Goal: Transaction & Acquisition: Purchase product/service

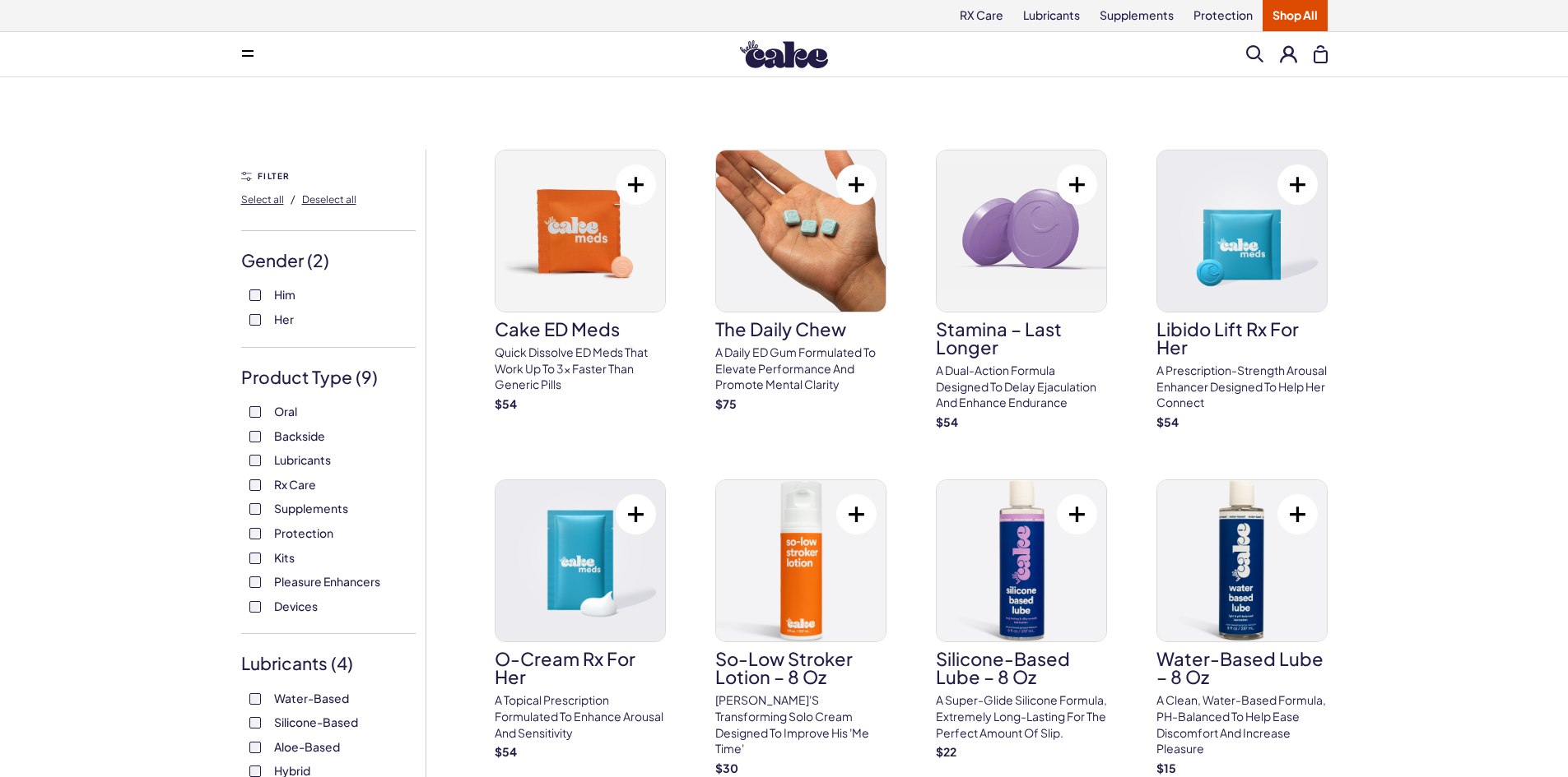
scroll to position [11, 0]
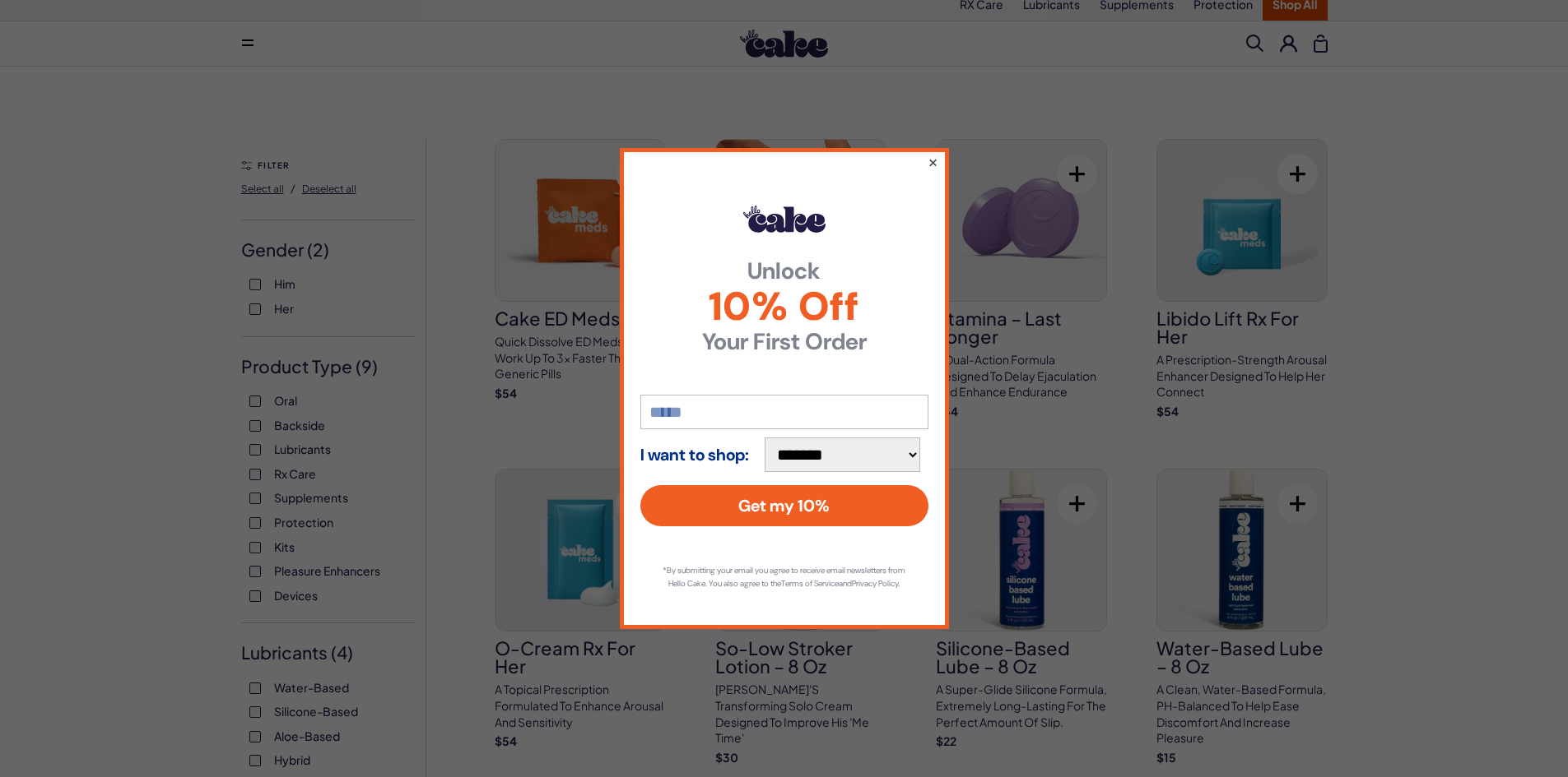
click at [932, 153] on button "×" at bounding box center [932, 163] width 11 height 20
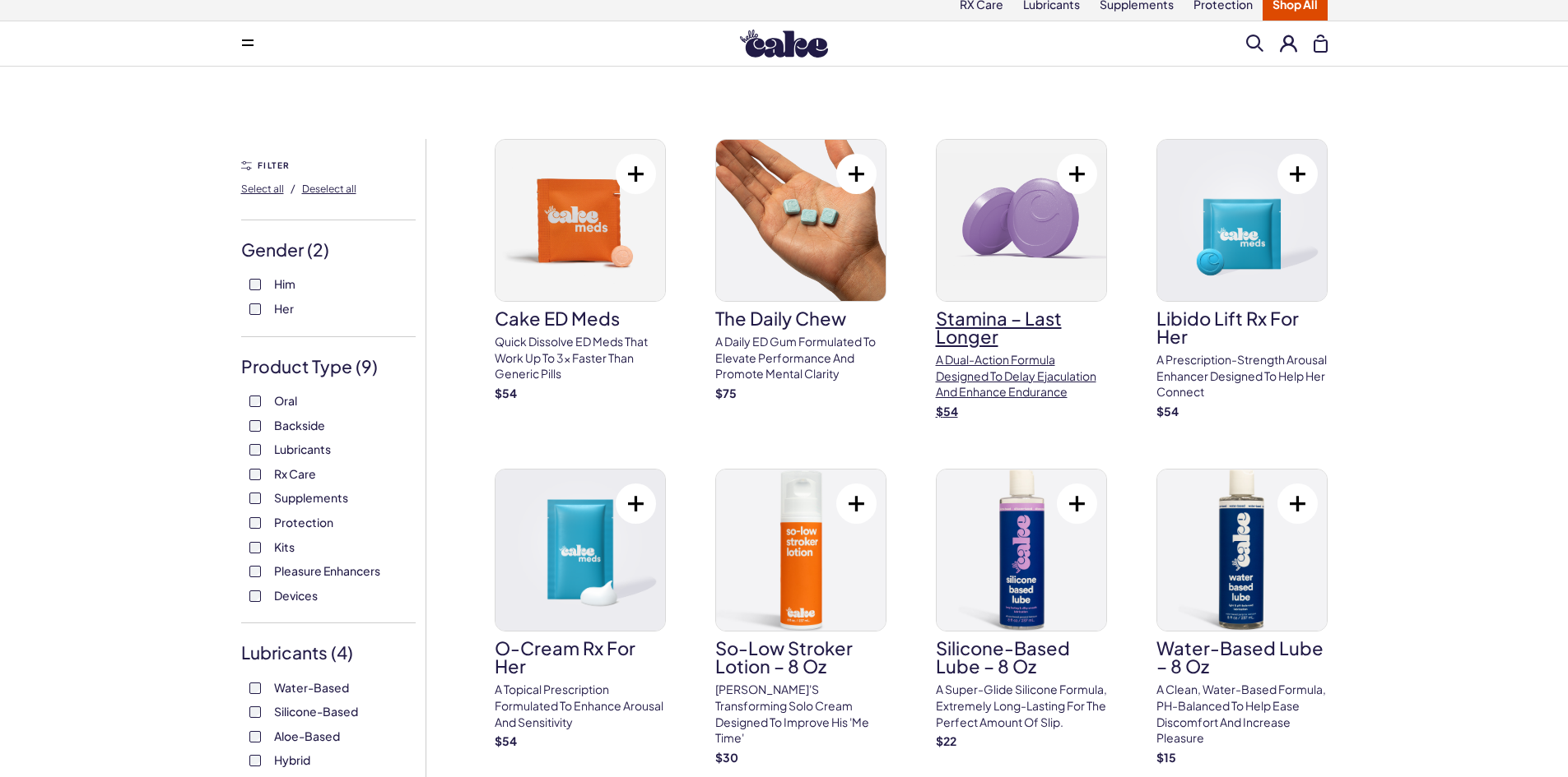
scroll to position [0, 0]
click at [1018, 385] on p "A dual-action formula designed to delay ejaculation and enhance endurance" at bounding box center [1021, 376] width 171 height 49
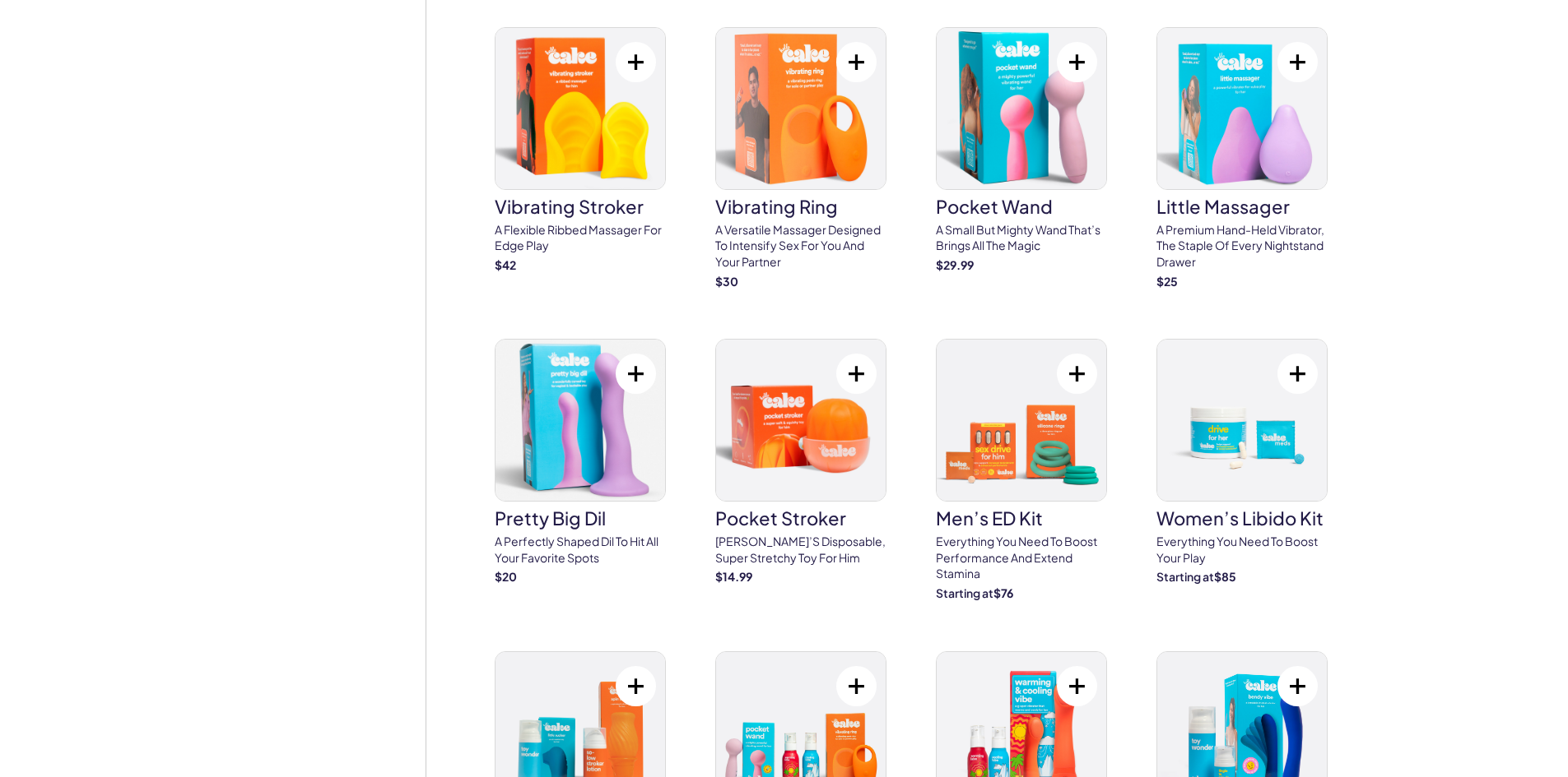
scroll to position [4735, 0]
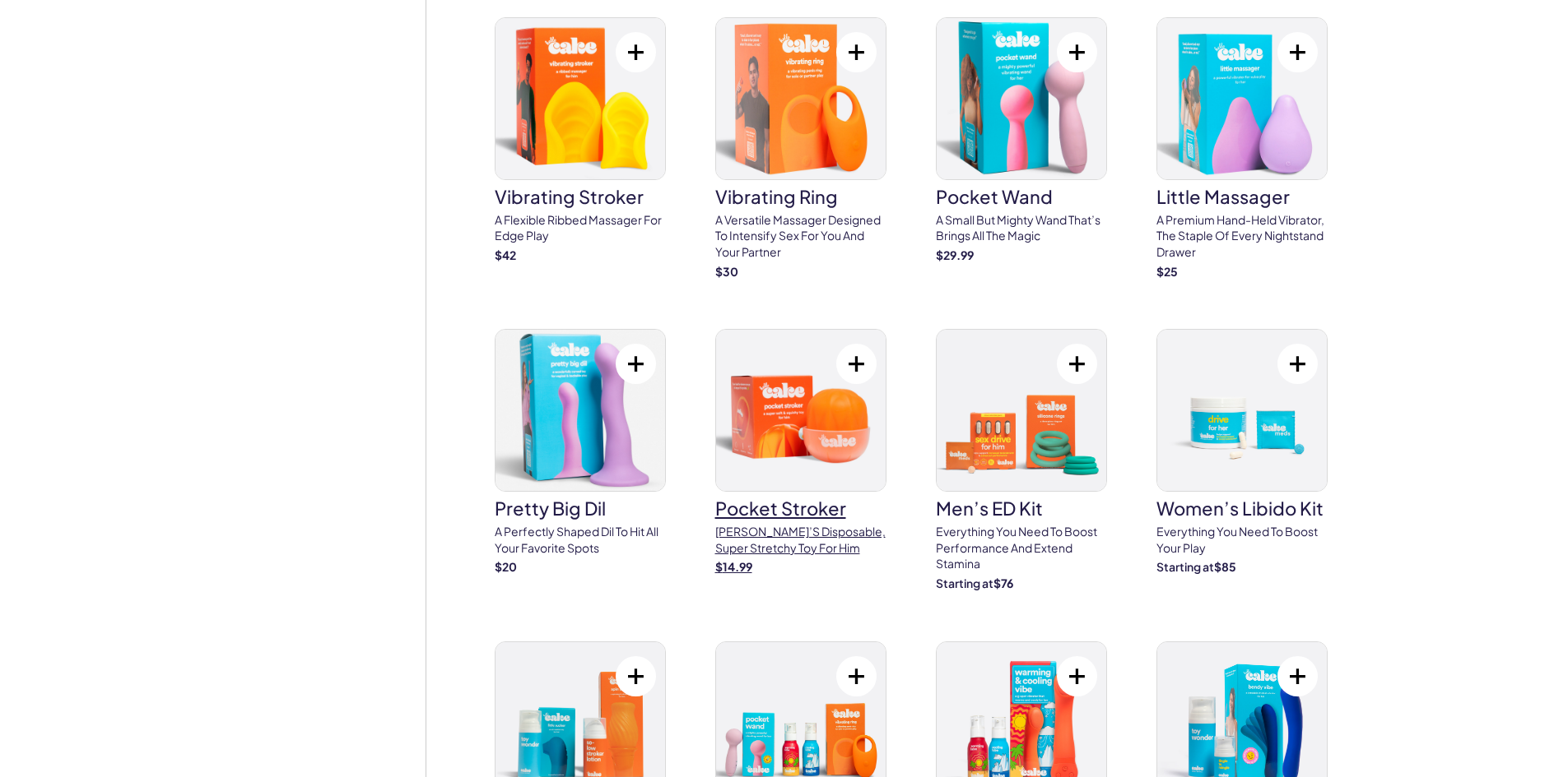
click at [789, 500] on h3 "pocket stroker" at bounding box center [801, 509] width 171 height 18
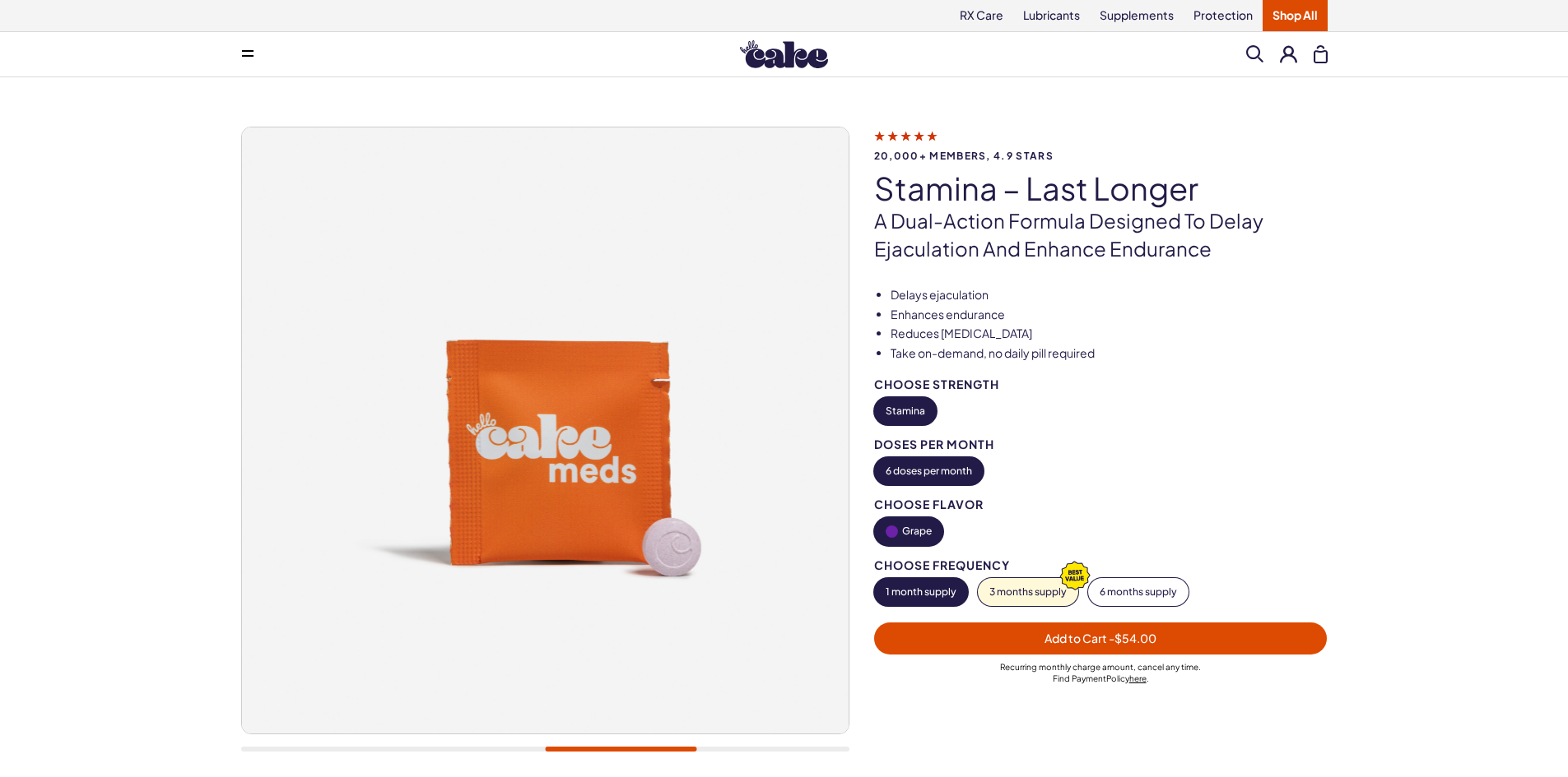
click at [392, 752] on div at bounding box center [545, 749] width 608 height 5
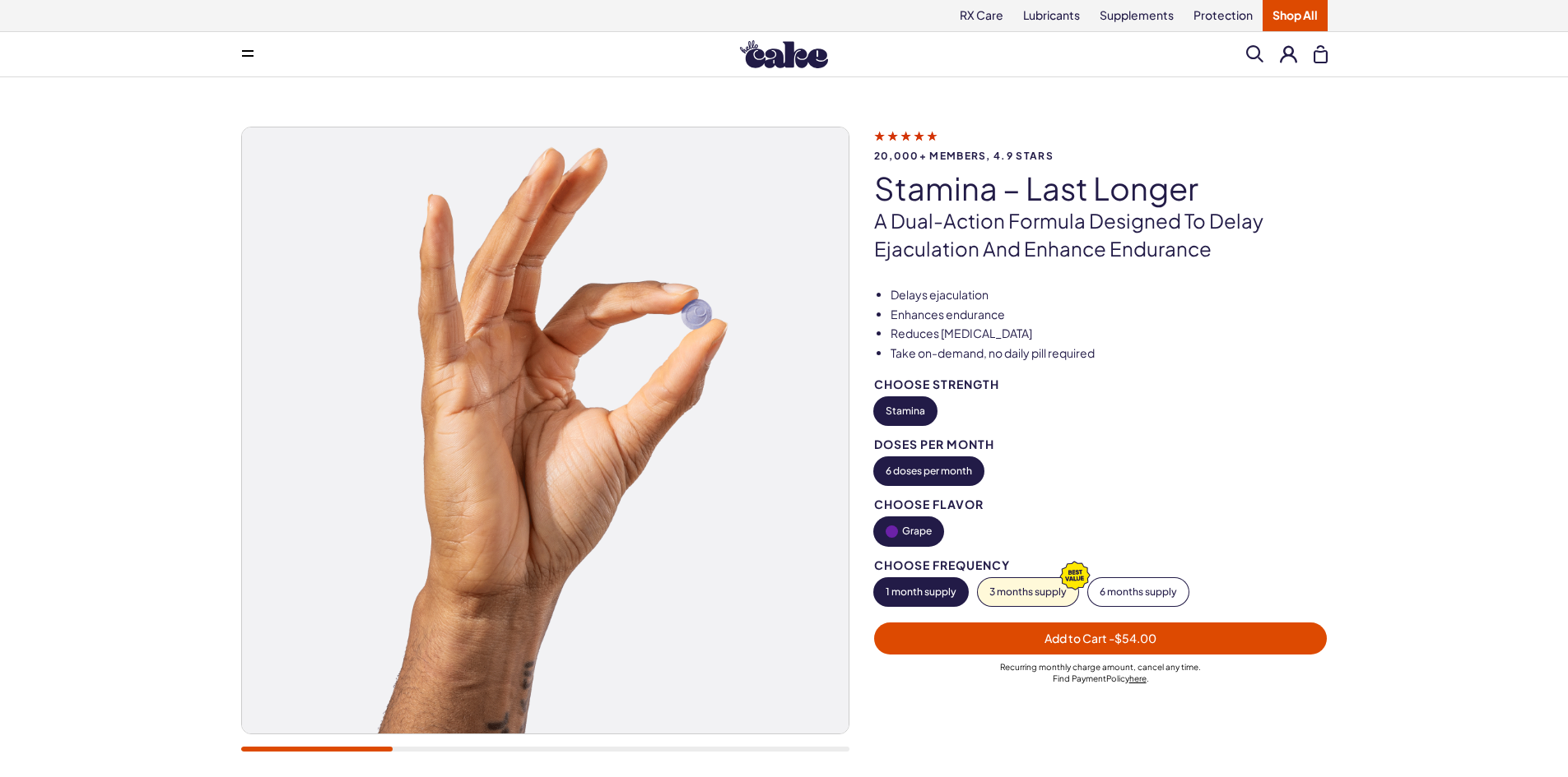
click at [441, 749] on div at bounding box center [545, 749] width 608 height 5
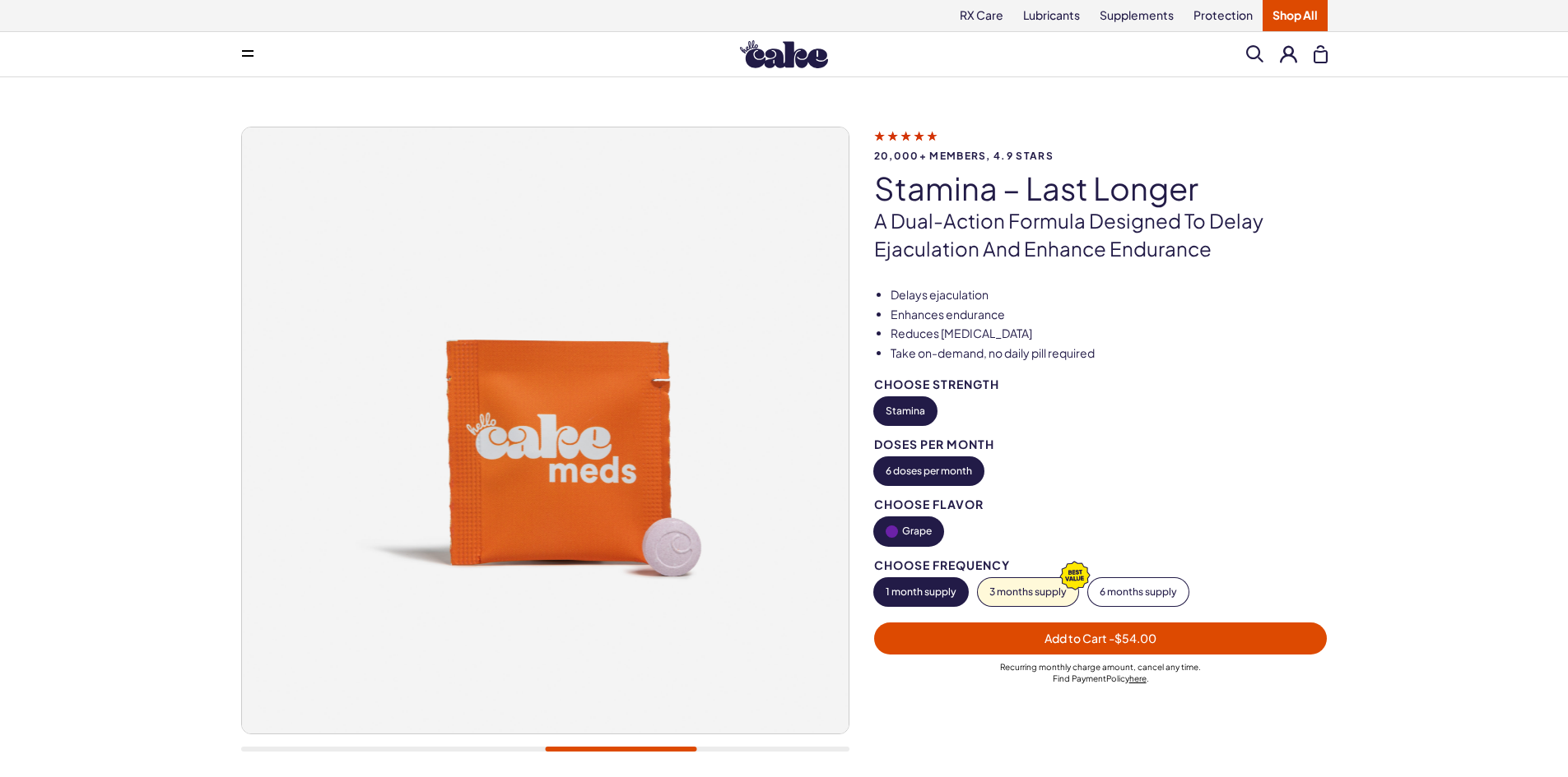
click at [745, 749] on div at bounding box center [545, 749] width 608 height 5
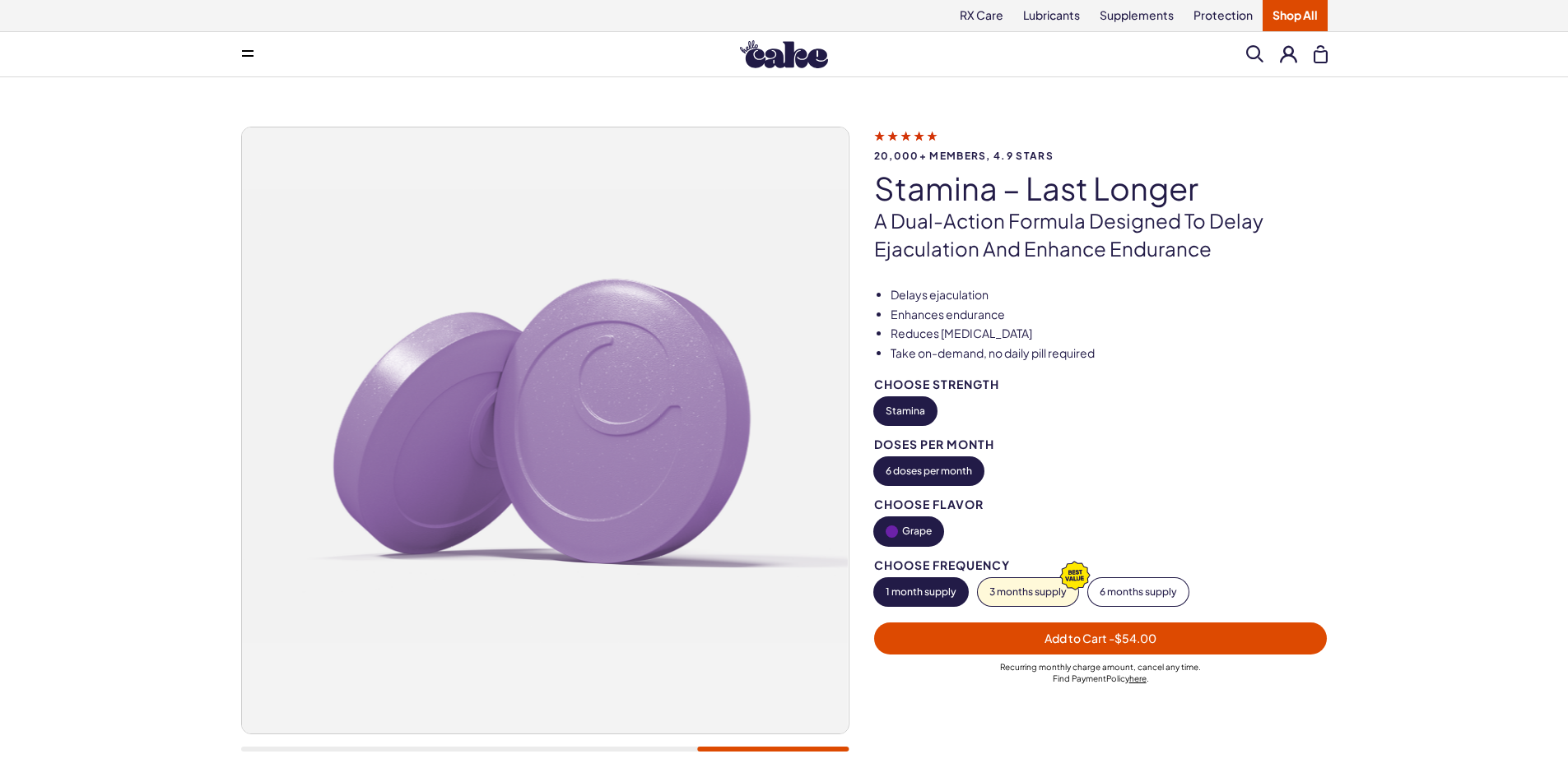
click at [404, 751] on div at bounding box center [545, 749] width 608 height 5
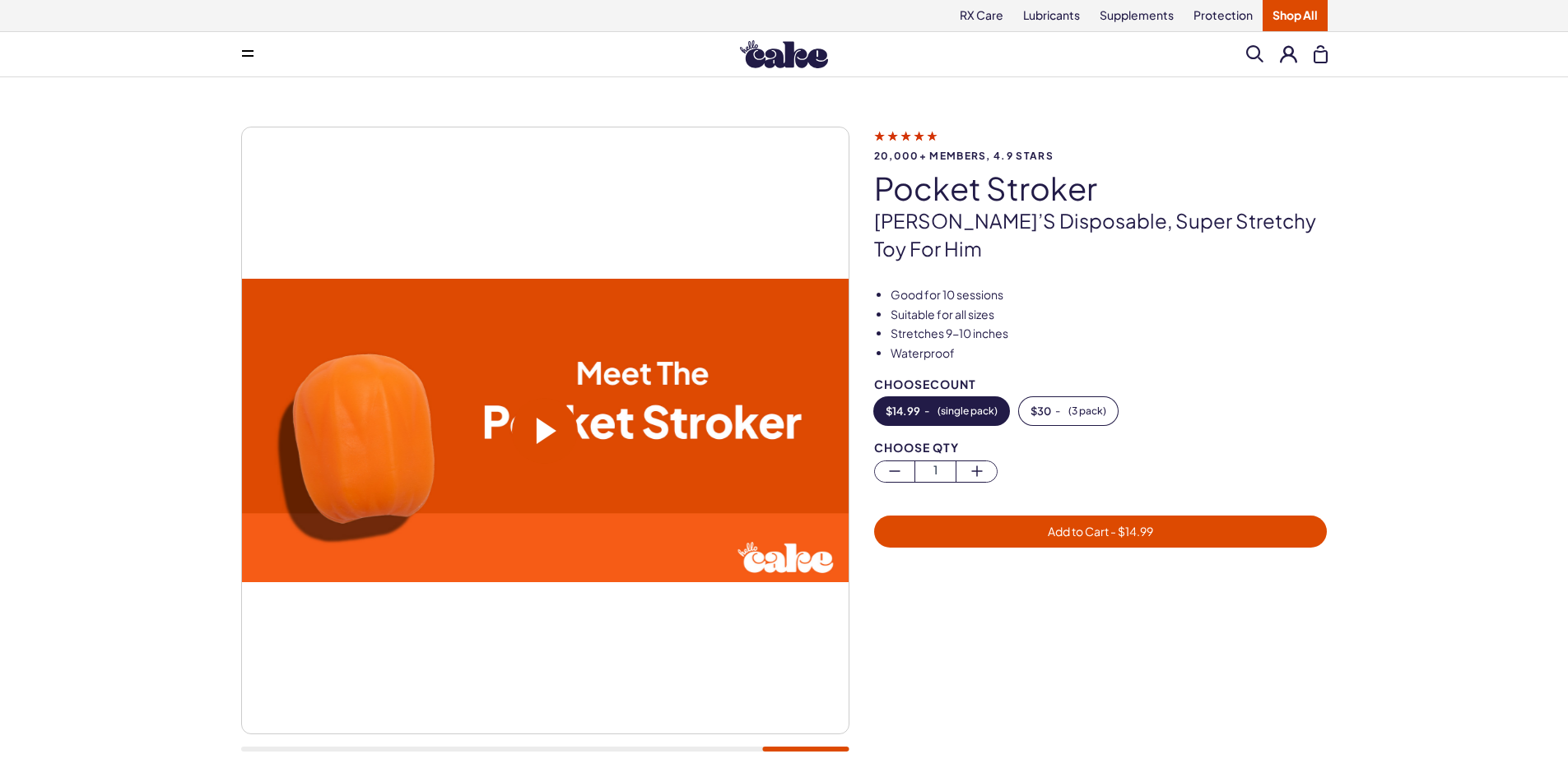
click at [547, 427] on span at bounding box center [547, 431] width 20 height 26
